Goal: Information Seeking & Learning: Learn about a topic

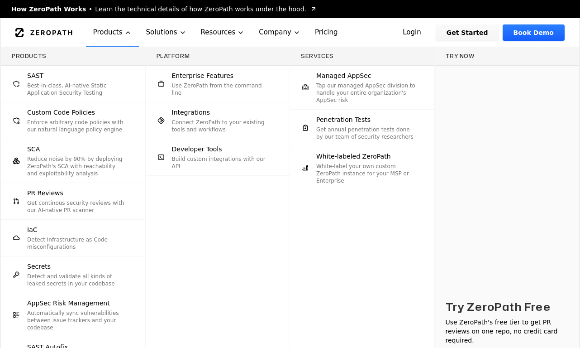
click at [43, 75] on div "SAST Best-in-class, AI-native Static Application Security Testing" at bounding box center [77, 83] width 100 height 25
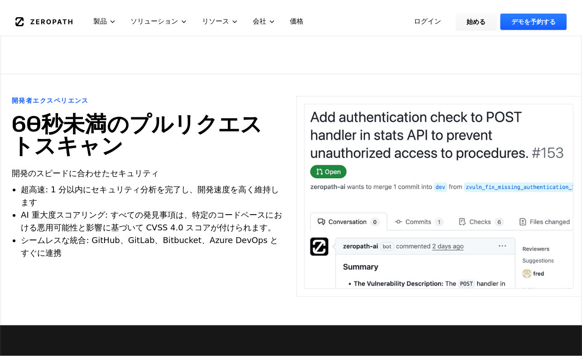
scroll to position [1896, 0]
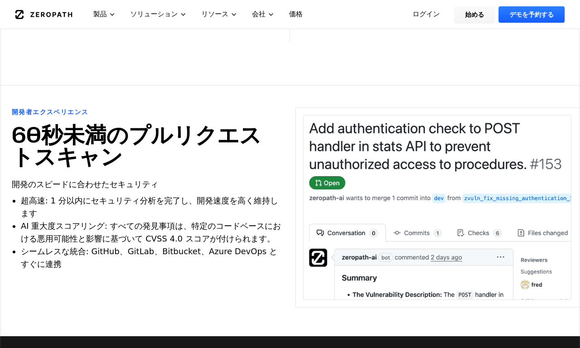
click at [207, 221] on font "AI 重大度スコアリング: すべての発見事項は、特定のコードベースにおける悪用可能性と影響に基づいて CVSS 4.0 スコアが付けられます。" at bounding box center [151, 232] width 260 height 22
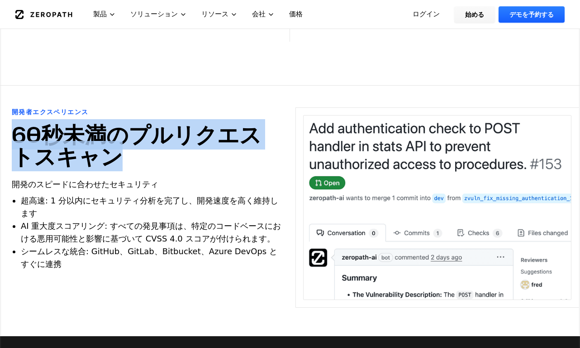
drag, startPoint x: 14, startPoint y: 88, endPoint x: 121, endPoint y: 118, distance: 110.5
click at [121, 124] on h2 "60秒未満のプルリクエストスキャン" at bounding box center [143, 145] width 262 height 43
copy font "60秒未満のプルリクエストスキャン"
